Goal: Find contact information: Find contact information

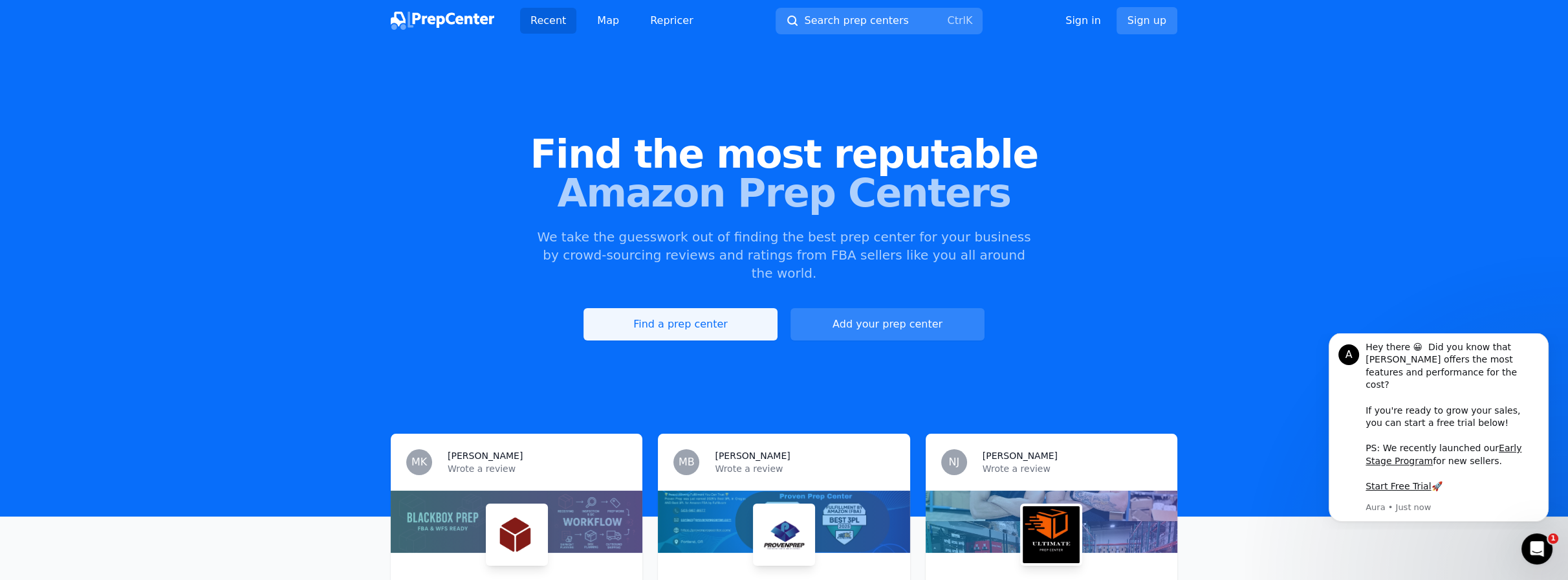
click at [686, 312] on link "Find a prep center" at bounding box center [681, 324] width 194 height 32
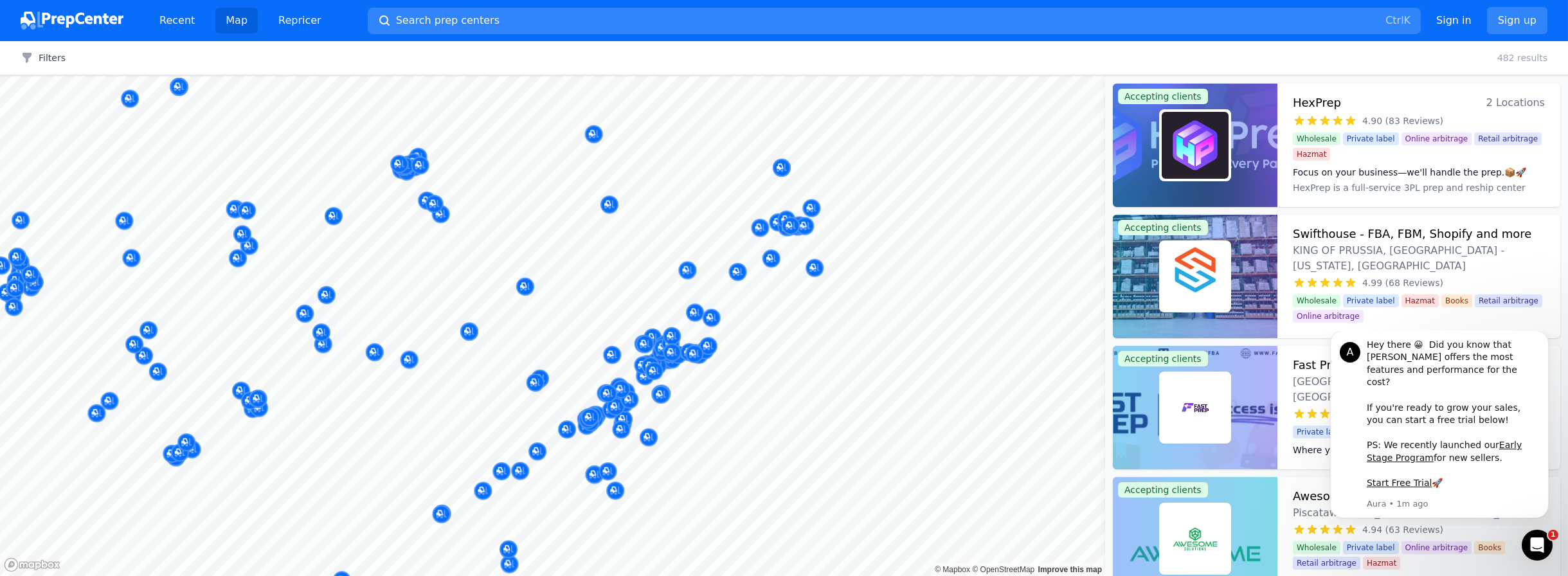
drag, startPoint x: 805, startPoint y: 229, endPoint x: 764, endPoint y: 484, distance: 258.3
click at [782, 493] on body "Recent Map Repricer Search prep centers Ctrl K Open main menu Sign in Sign up F…" at bounding box center [784, 288] width 1568 height 576
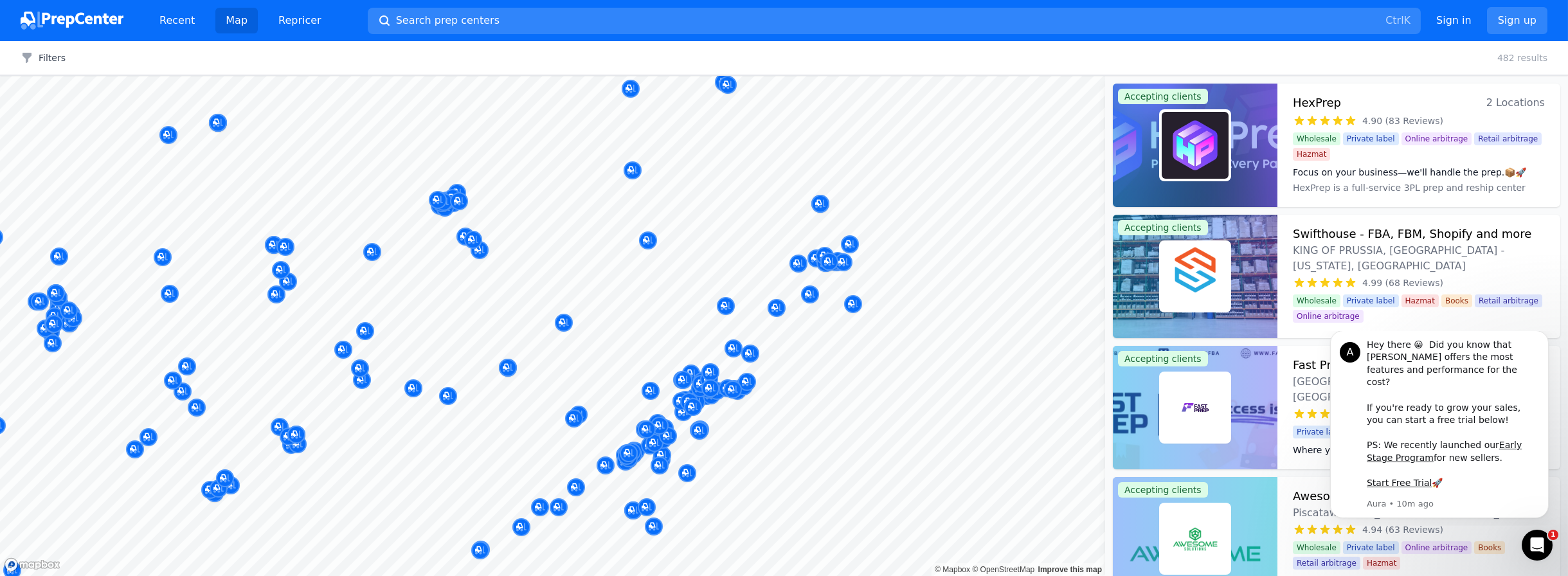
click at [733, 346] on div at bounding box center [753, 343] width 247 height 10
click at [731, 351] on icon "Map marker" at bounding box center [734, 348] width 10 height 13
click at [733, 351] on icon "Map marker" at bounding box center [734, 349] width 10 height 9
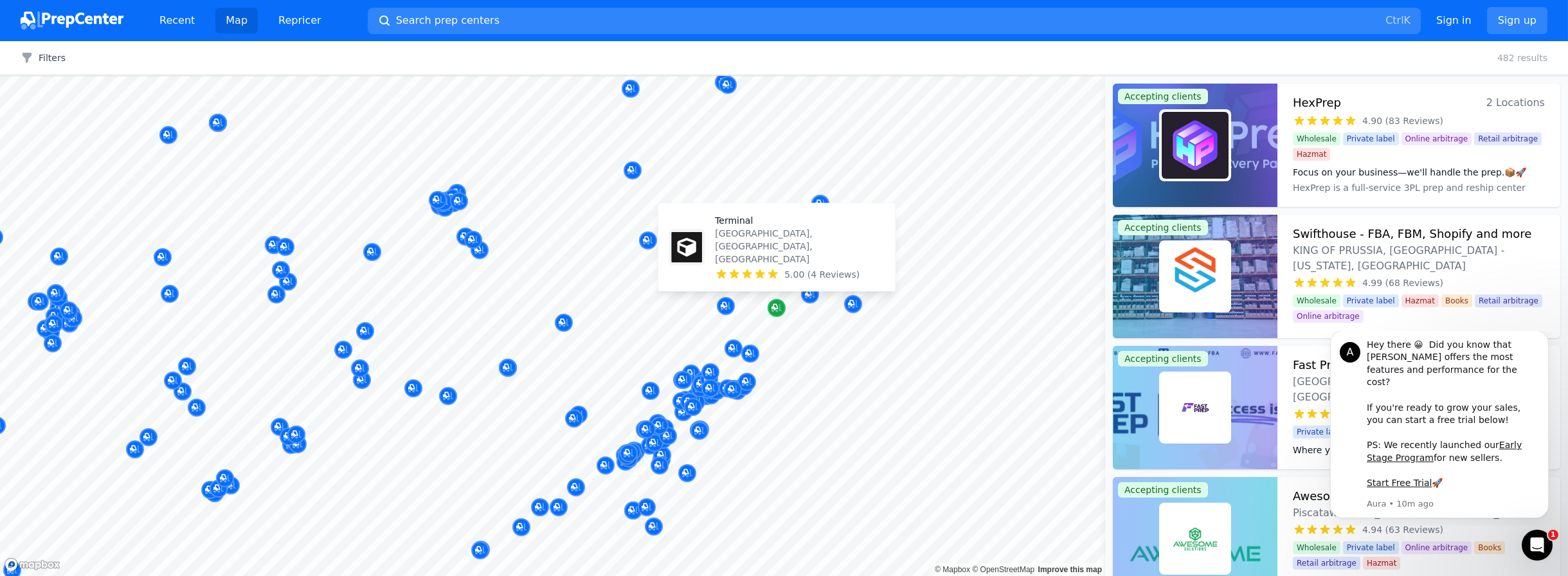
click at [769, 309] on div "Map marker" at bounding box center [776, 307] width 18 height 18
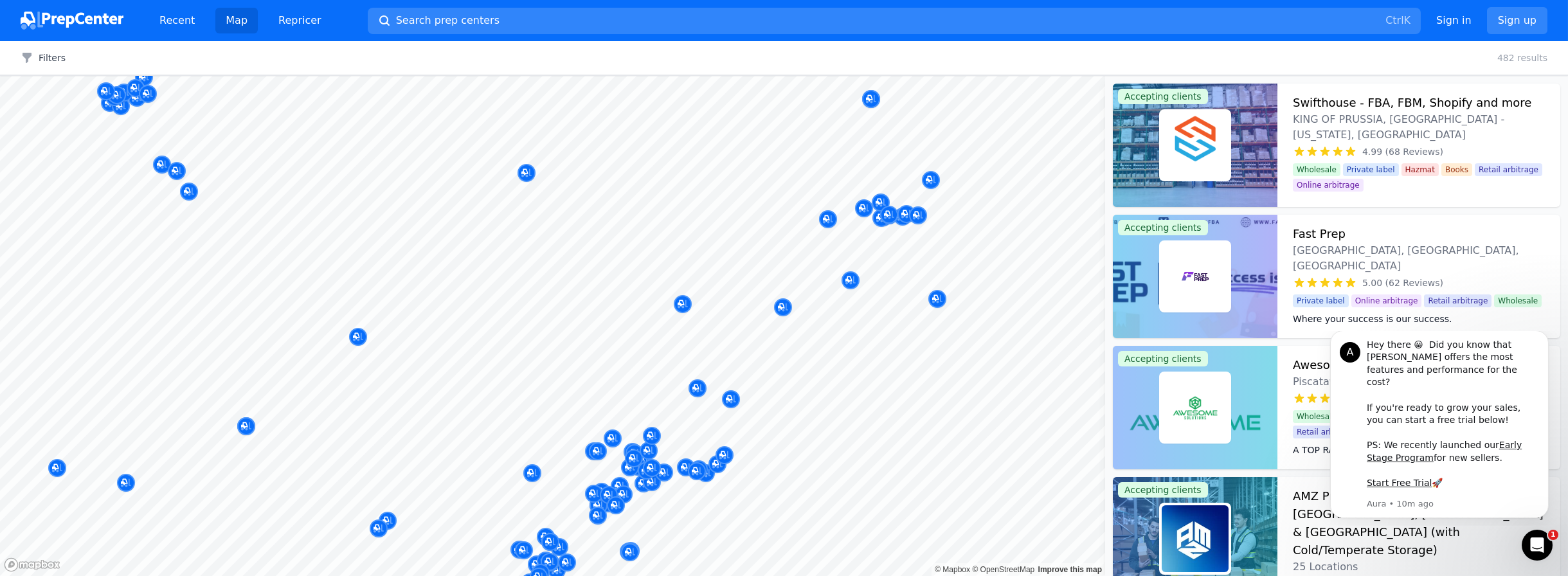
click at [783, 307] on div at bounding box center [756, 303] width 247 height 10
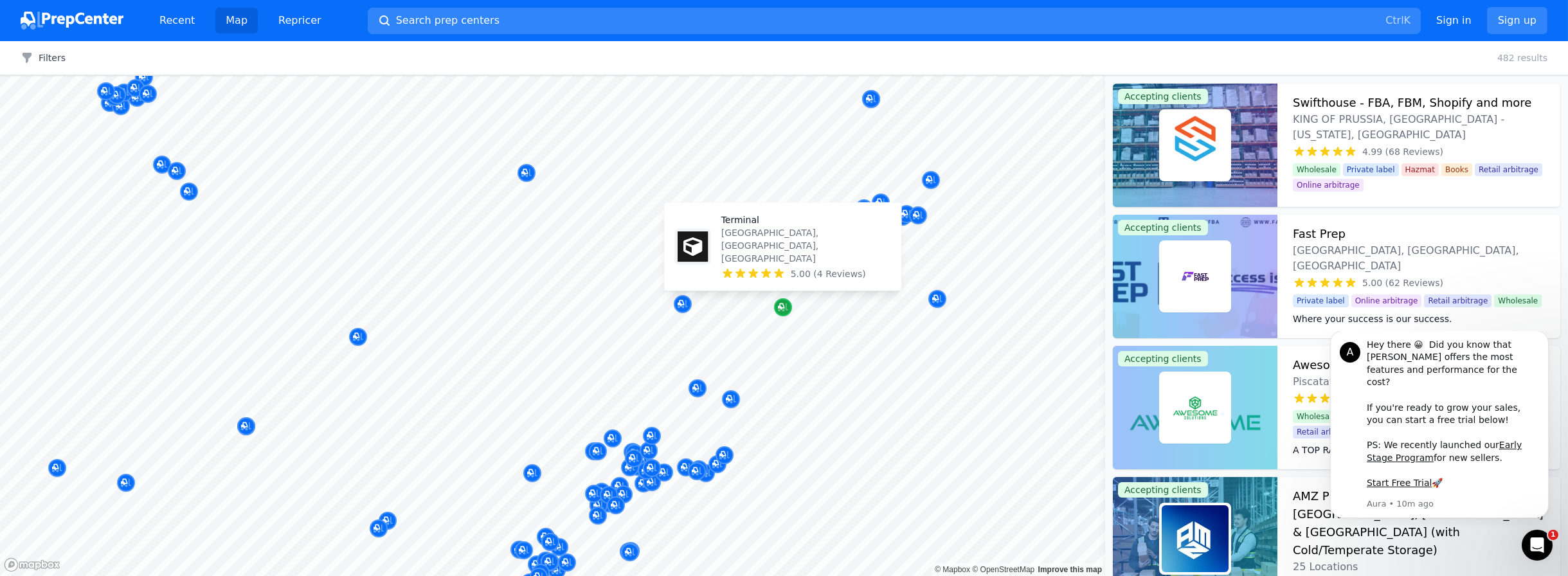
click at [782, 309] on icon "Map marker" at bounding box center [783, 308] width 10 height 9
click at [781, 309] on icon "Map marker" at bounding box center [781, 307] width 6 height 6
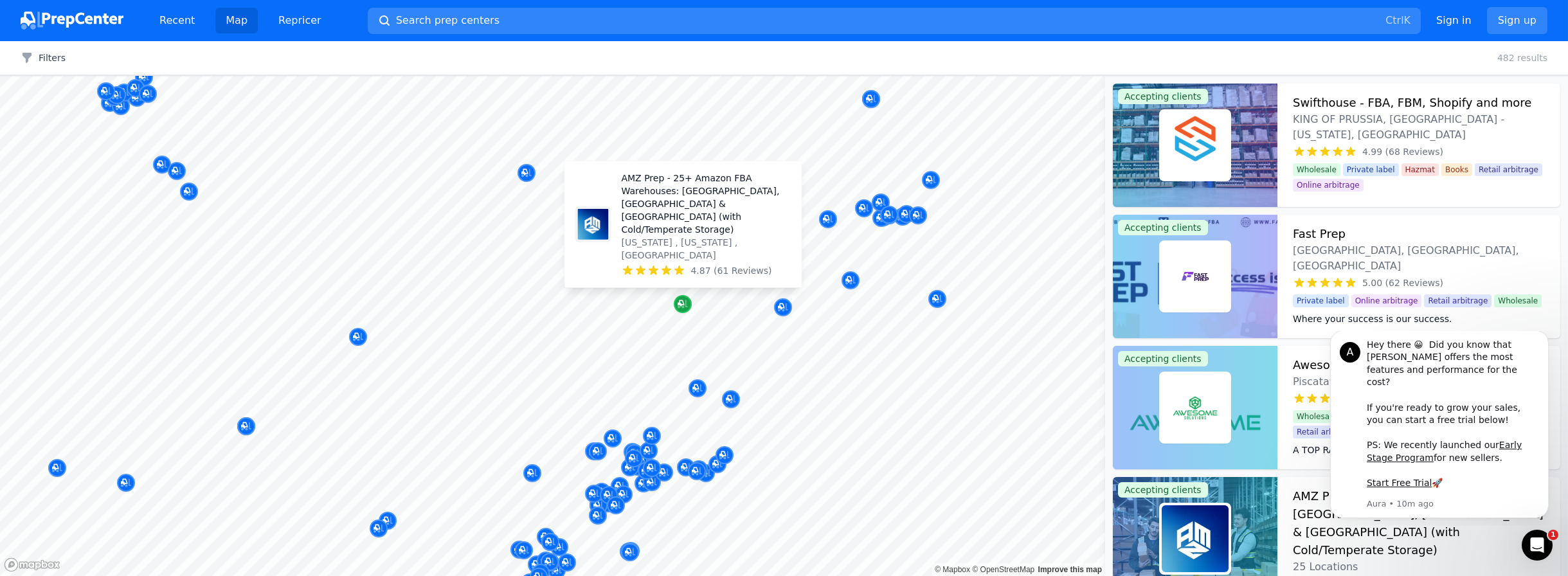
click at [680, 309] on icon "Map marker" at bounding box center [683, 304] width 10 height 13
click at [682, 310] on div "Map marker" at bounding box center [683, 304] width 18 height 18
click at [688, 265] on div "4.87 (61 Reviews)" at bounding box center [706, 271] width 170 height 13
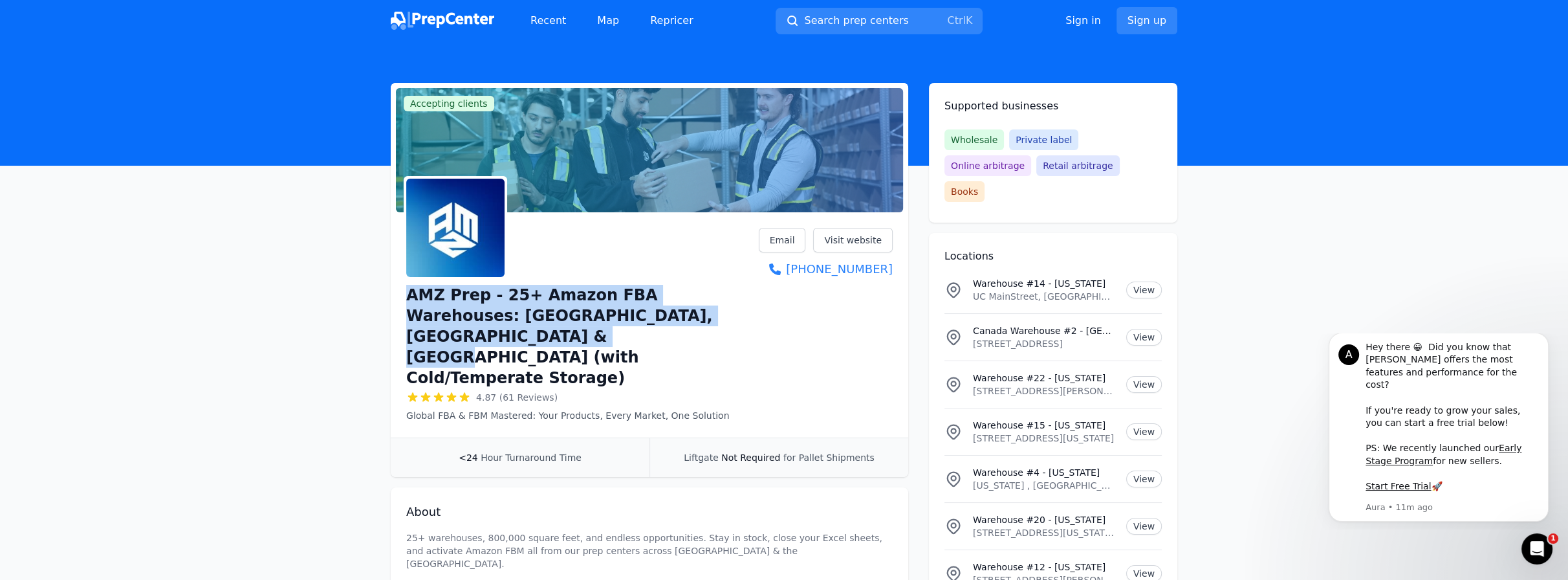
drag, startPoint x: 407, startPoint y: 298, endPoint x: 770, endPoint y: 313, distance: 363.3
click at [770, 313] on div "AMZ Prep - 25+ Amazon FBA Warehouses: [GEOGRAPHIC_DATA], [GEOGRAPHIC_DATA] & [G…" at bounding box center [650, 325] width 487 height 194
copy h1 "AMZ Prep - 25+ Amazon FBA Warehouses: [GEOGRAPHIC_DATA], [GEOGRAPHIC_DATA] & [G…"
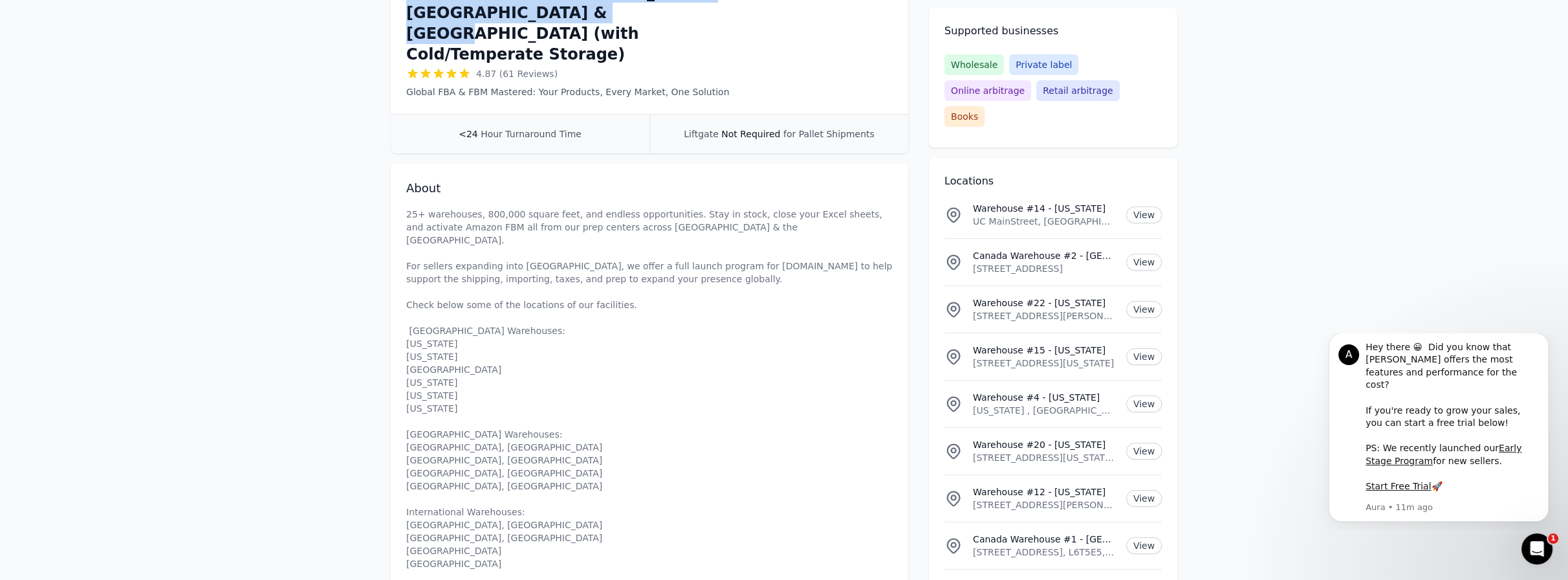
scroll to position [388, 0]
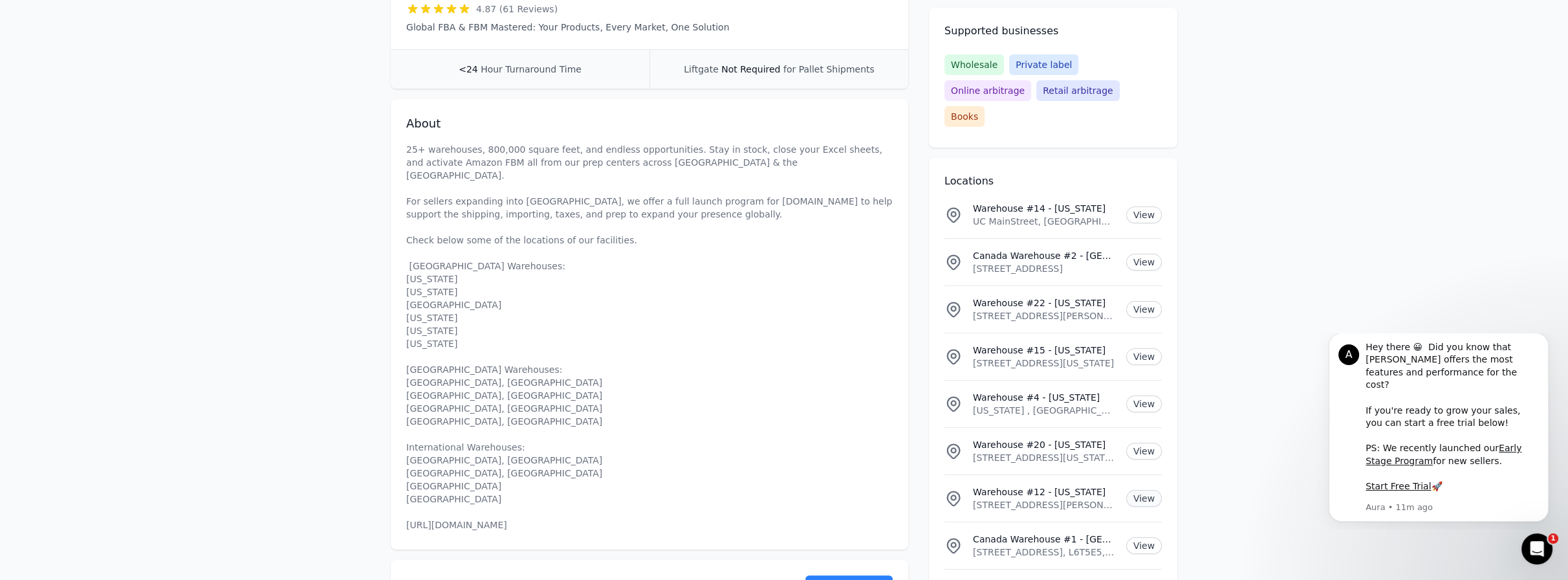
click at [1139, 490] on link "View" at bounding box center [1143, 498] width 35 height 17
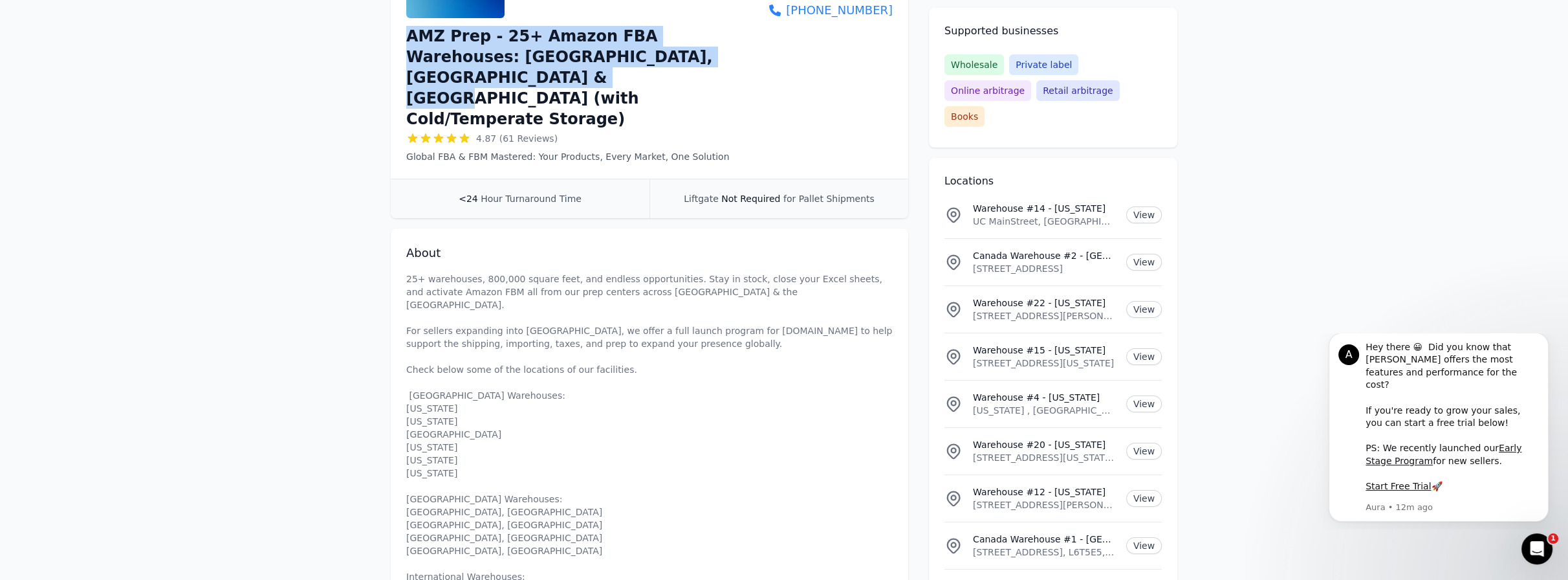
scroll to position [129, 0]
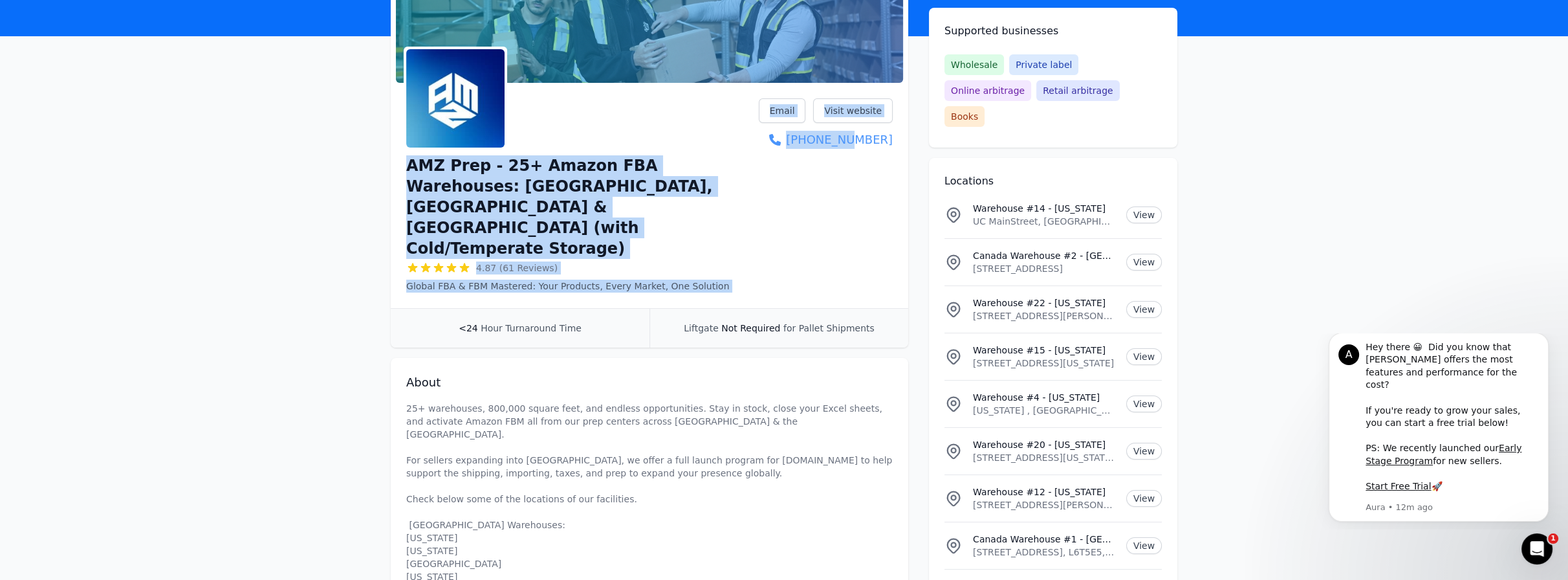
drag, startPoint x: 763, startPoint y: 144, endPoint x: 848, endPoint y: 140, distance: 85.1
click at [848, 140] on div "AMZ Prep - 25+ Amazon FBA Warehouses: [GEOGRAPHIC_DATA], [GEOGRAPHIC_DATA] & [G…" at bounding box center [650, 195] width 487 height 194
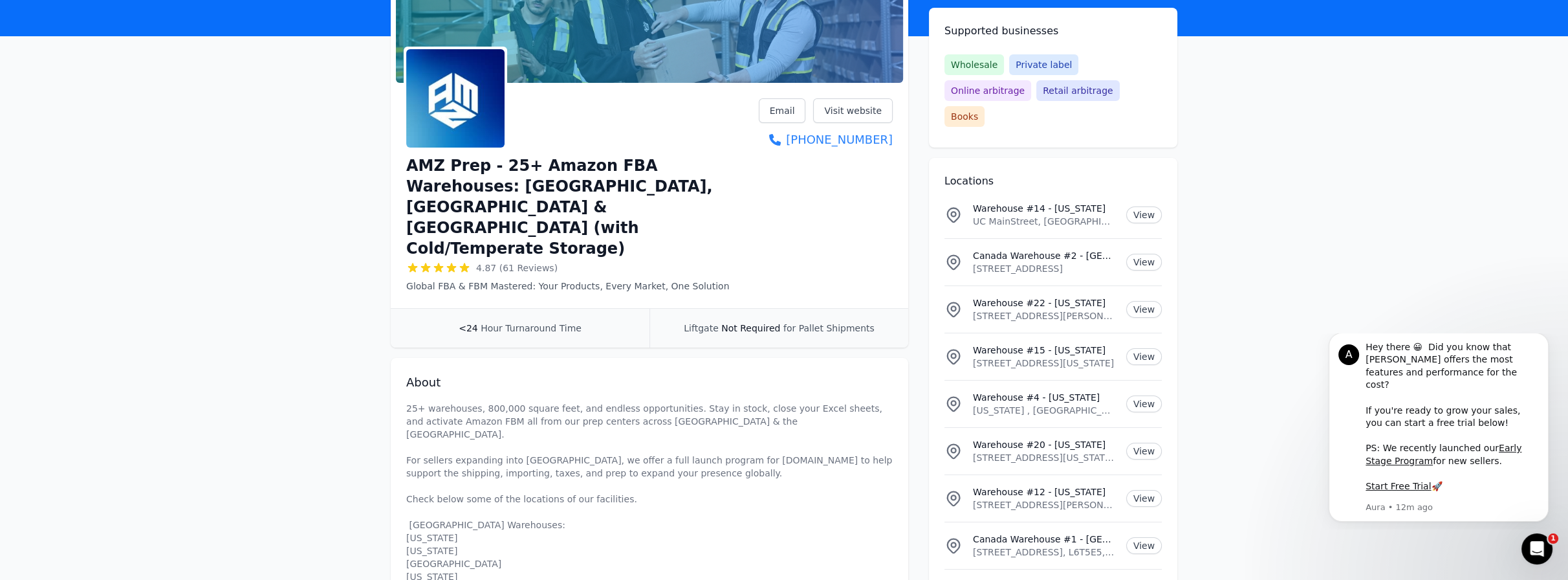
click at [857, 213] on div "AMZ Prep - 25+ Amazon FBA Warehouses: [GEOGRAPHIC_DATA], [GEOGRAPHIC_DATA] & [G…" at bounding box center [650, 195] width 487 height 194
click at [892, 146] on div "AMZ Prep - 25+ Amazon FBA Warehouses: [GEOGRAPHIC_DATA], [GEOGRAPHIC_DATA] & [G…" at bounding box center [650, 198] width 518 height 220
copy link "[PHONE_NUMBER]"
click at [843, 105] on link "Visit website" at bounding box center [853, 110] width 79 height 25
